Goal: Task Accomplishment & Management: Manage account settings

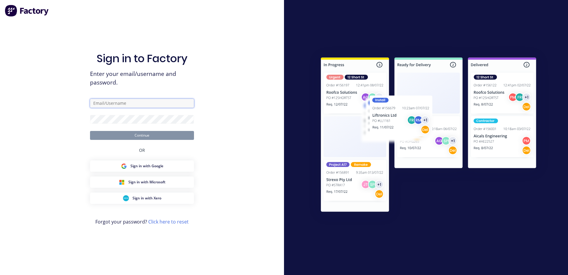
type input "[EMAIL_ADDRESS][DOMAIN_NAME]"
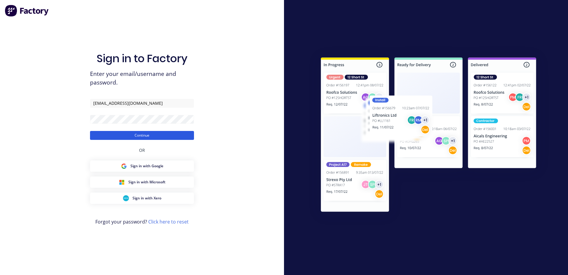
click at [164, 137] on button "Continue" at bounding box center [142, 135] width 104 height 9
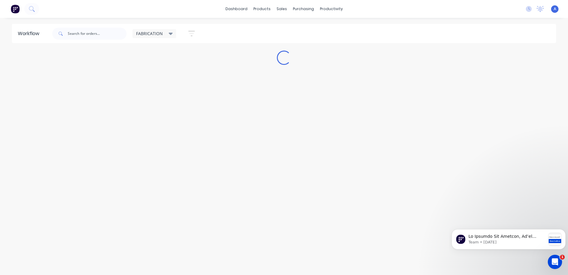
click at [164, 33] on div "FABRICATION" at bounding box center [154, 33] width 37 height 5
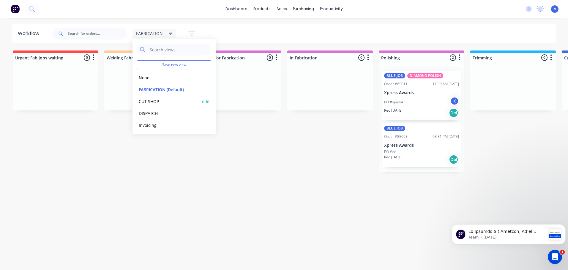
click at [164, 99] on button "CUT SHOP" at bounding box center [168, 101] width 63 height 7
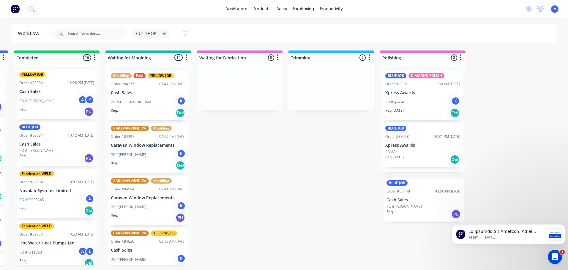
scroll to position [0, 366]
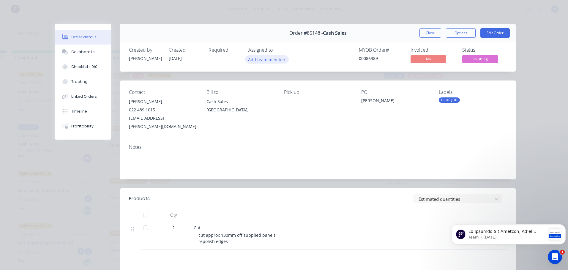
click at [272, 62] on button "Add team member" at bounding box center [267, 59] width 44 height 8
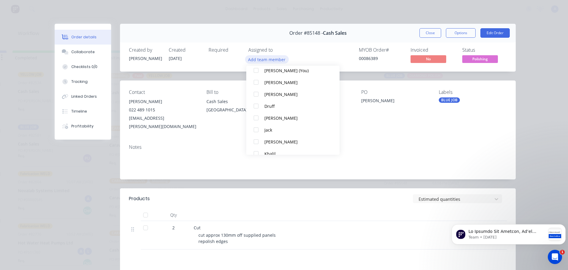
scroll to position [25, 0]
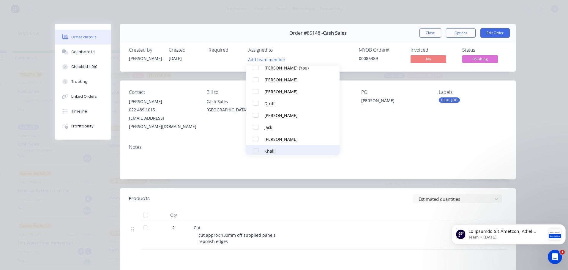
click at [275, 152] on div "Khalil" at bounding box center [295, 151] width 63 height 6
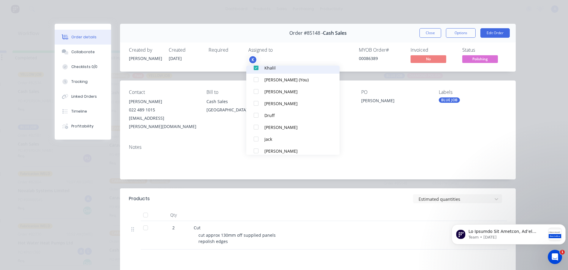
scroll to position [0, 0]
click at [433, 37] on button "Close" at bounding box center [431, 33] width 22 height 10
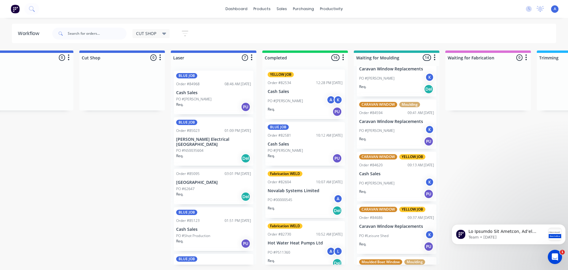
scroll to position [0, 114]
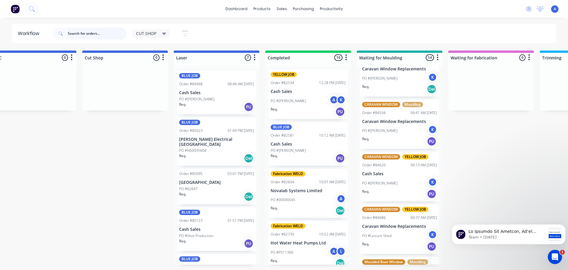
click at [93, 33] on input "text" at bounding box center [97, 34] width 59 height 12
click at [153, 32] on span "CUT SHOP" at bounding box center [146, 33] width 20 height 6
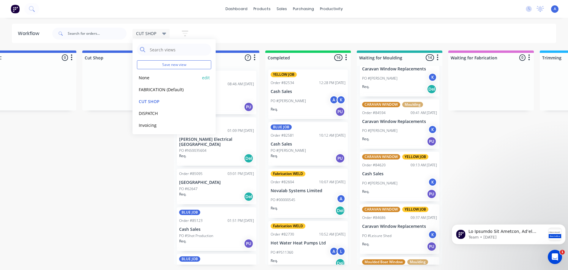
click at [162, 80] on button "None" at bounding box center [168, 77] width 63 height 7
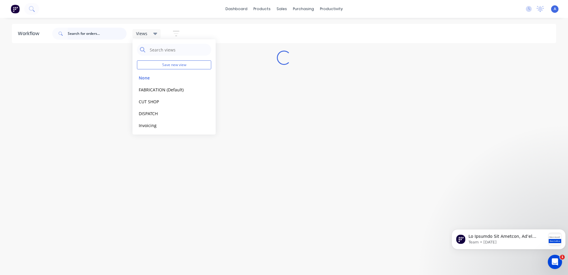
click at [86, 34] on input "text" at bounding box center [97, 34] width 59 height 12
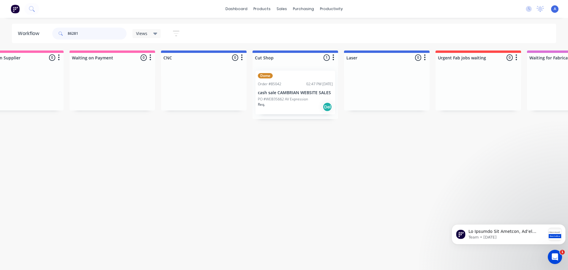
scroll to position [0, 131]
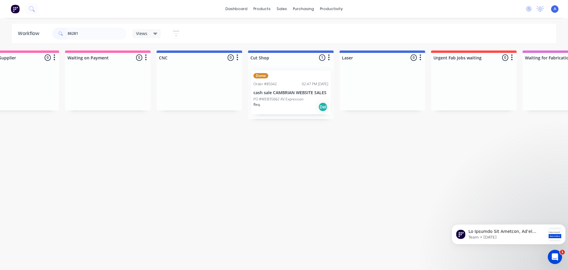
click at [292, 102] on div "Req. Del" at bounding box center [290, 107] width 75 height 10
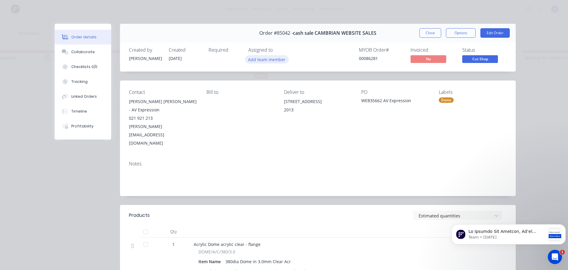
click at [275, 60] on button "Add team member" at bounding box center [267, 59] width 44 height 8
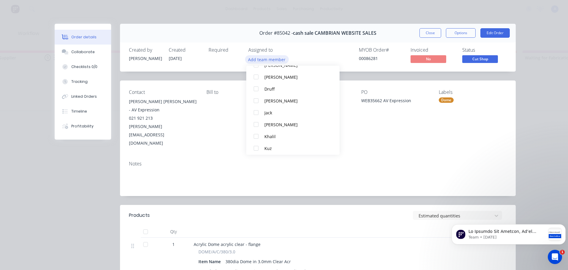
scroll to position [45, 0]
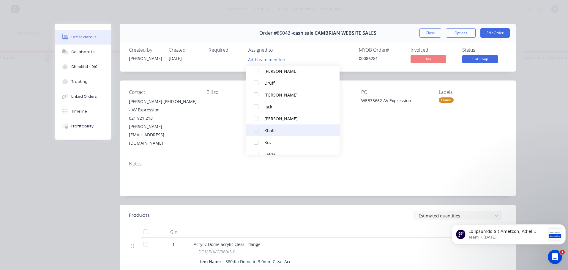
click at [289, 134] on button "Khalil" at bounding box center [292, 131] width 93 height 12
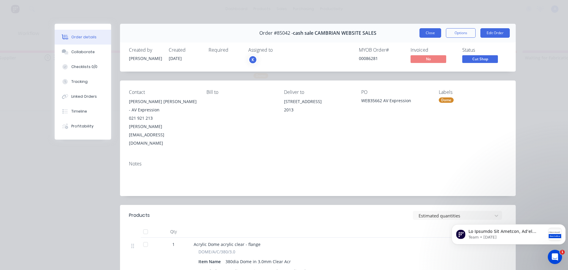
click at [431, 35] on button "Close" at bounding box center [431, 33] width 22 height 10
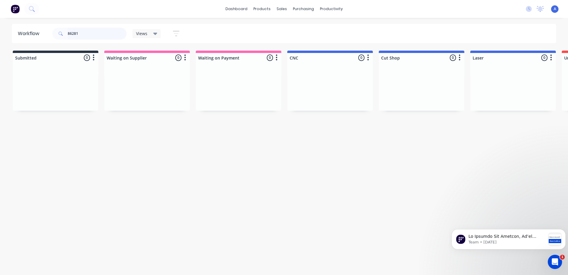
click at [83, 34] on input "86281" at bounding box center [97, 34] width 59 height 12
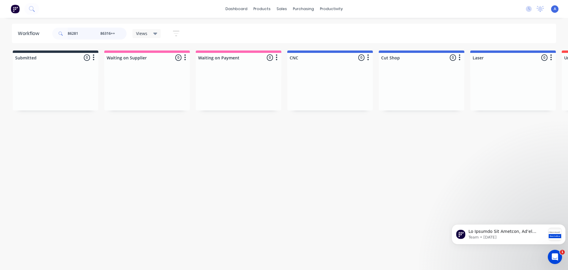
click at [108, 34] on input "86281 86316++" at bounding box center [97, 34] width 59 height 12
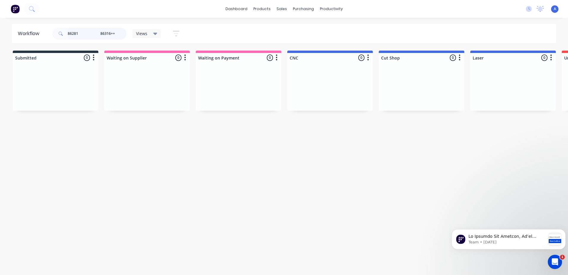
click at [100, 34] on input "86281 86316++" at bounding box center [97, 34] width 59 height 12
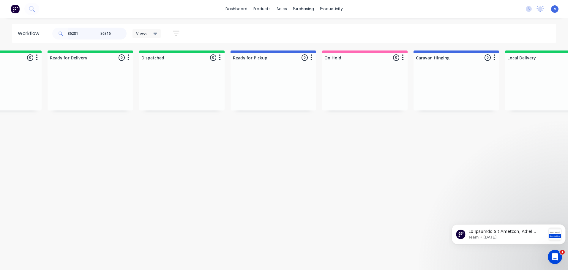
scroll to position [0, 1427]
click at [153, 35] on icon at bounding box center [155, 33] width 4 height 7
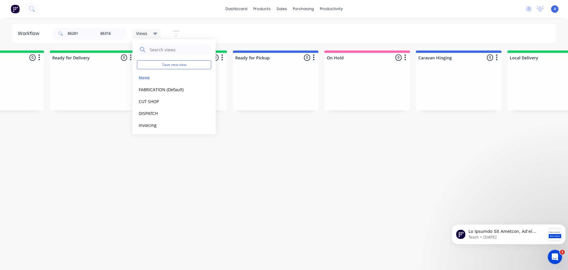
scroll to position [0, 0]
click at [91, 36] on input "86281 86316" at bounding box center [97, 34] width 59 height 12
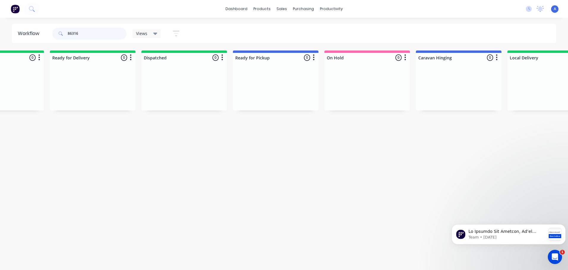
click at [100, 34] on input "86316" at bounding box center [97, 34] width 59 height 12
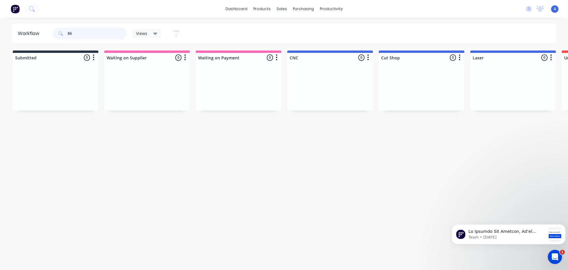
type input "8"
type input "86312"
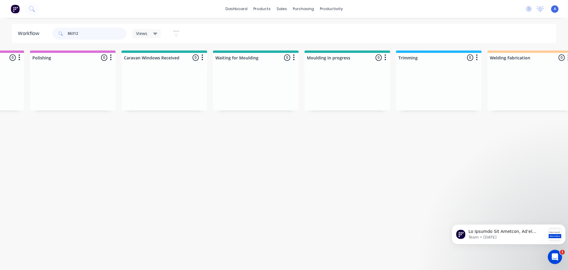
scroll to position [0, 799]
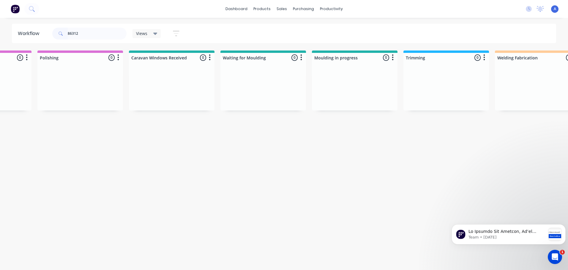
click at [155, 34] on icon at bounding box center [155, 34] width 4 height 2
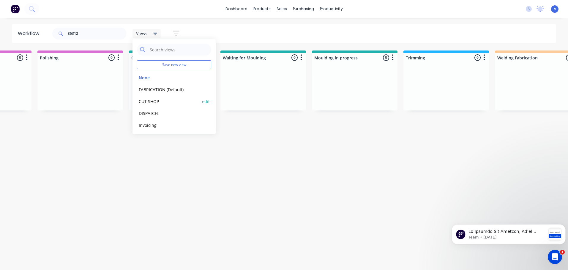
click at [170, 101] on button "CUT SHOP" at bounding box center [168, 101] width 63 height 7
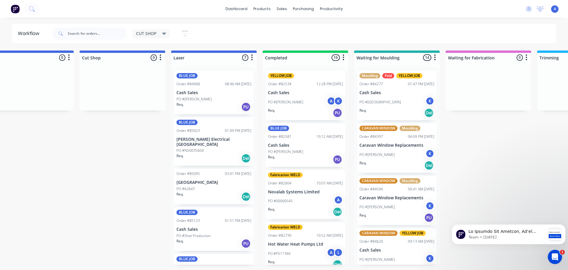
scroll to position [0, 117]
click at [404, 105] on div "PO #[GEOGRAPHIC_DATA] K" at bounding box center [396, 102] width 75 height 11
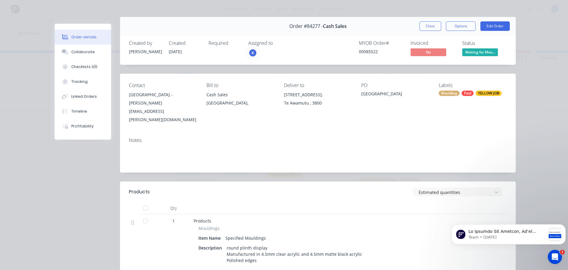
scroll to position [7, 0]
click at [429, 27] on button "Close" at bounding box center [431, 26] width 22 height 10
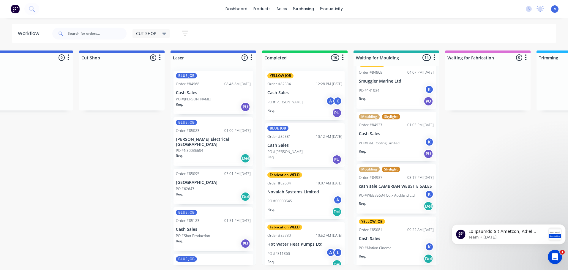
scroll to position [533, 0]
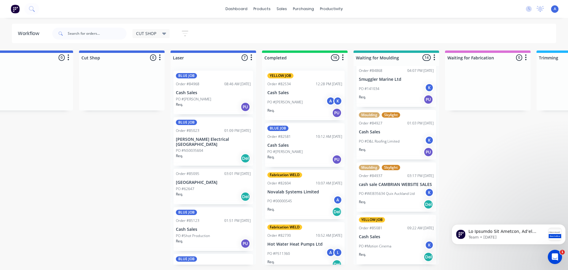
click at [404, 142] on div "PO #D&L Roofing Limited K" at bounding box center [396, 141] width 75 height 11
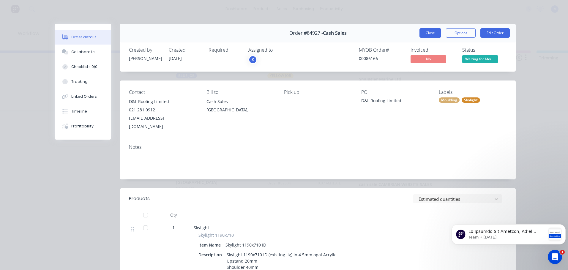
click at [428, 33] on button "Close" at bounding box center [431, 33] width 22 height 10
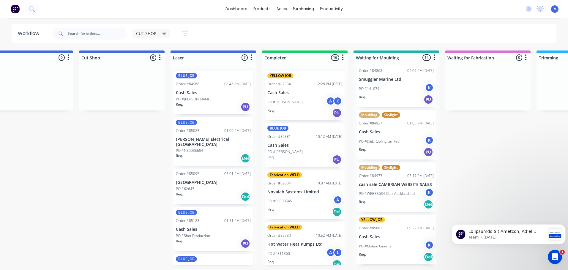
click at [402, 200] on div "Req. Del" at bounding box center [396, 204] width 75 height 10
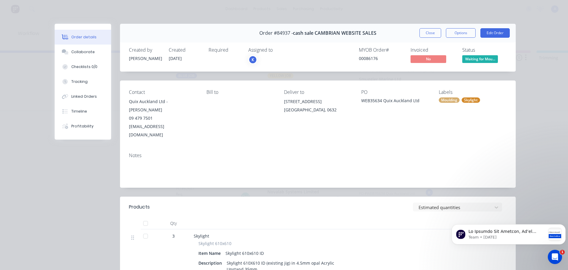
click at [432, 43] on div "Created by [PERSON_NAME] Created [DATE] Required Assigned to K MYOB Order # 000…" at bounding box center [318, 56] width 396 height 32
click at [426, 35] on button "Close" at bounding box center [431, 33] width 22 height 10
